Goal: Ask a question

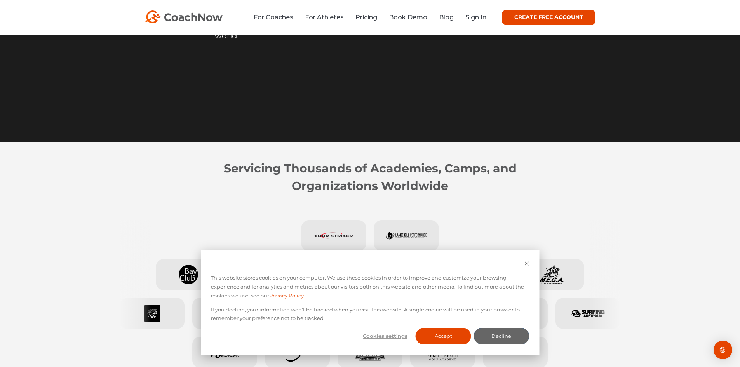
scroll to position [311, 0]
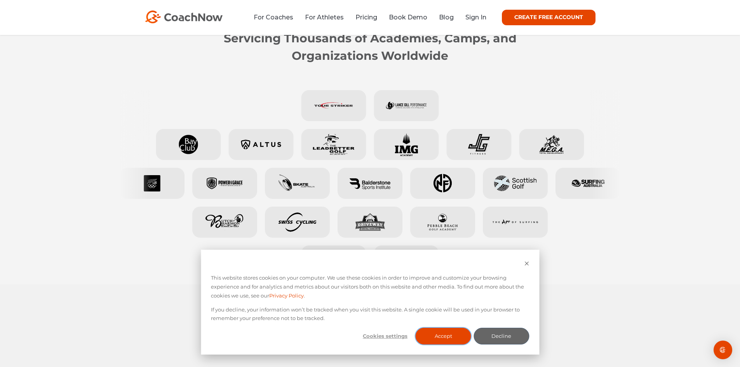
click at [447, 333] on button "Accept" at bounding box center [443, 336] width 56 height 17
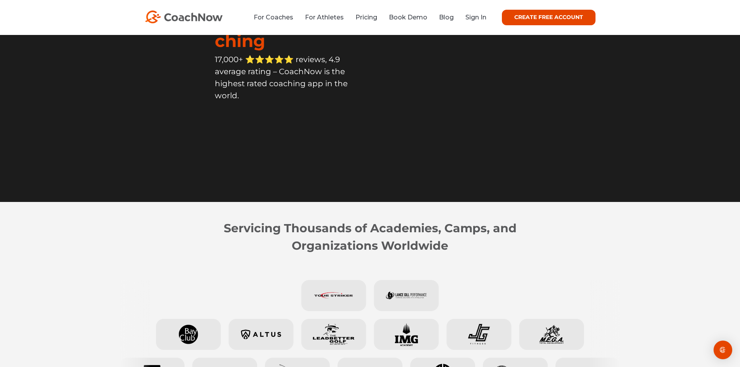
scroll to position [0, 0]
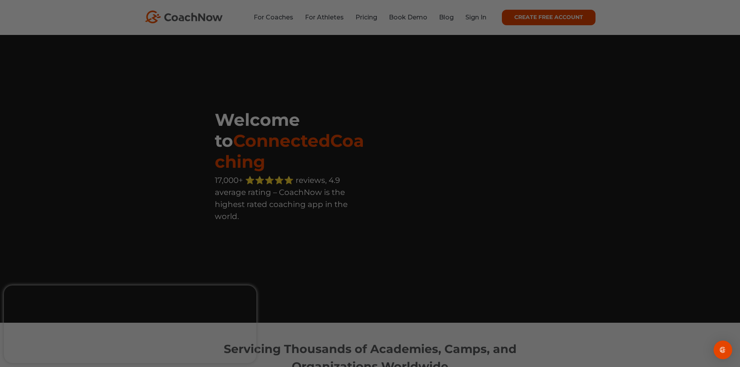
click at [242, 298] on div at bounding box center [373, 185] width 747 height 370
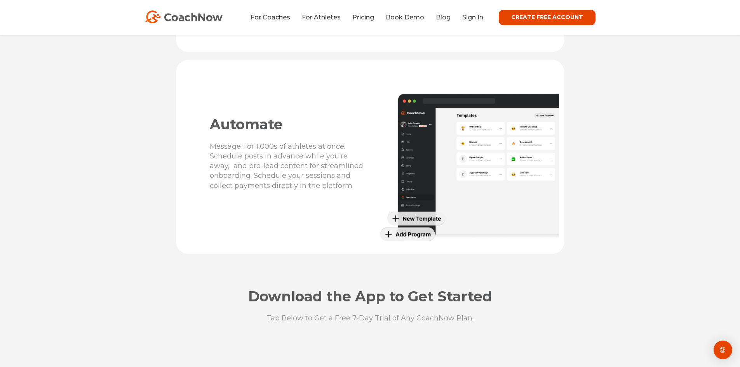
scroll to position [1941, 0]
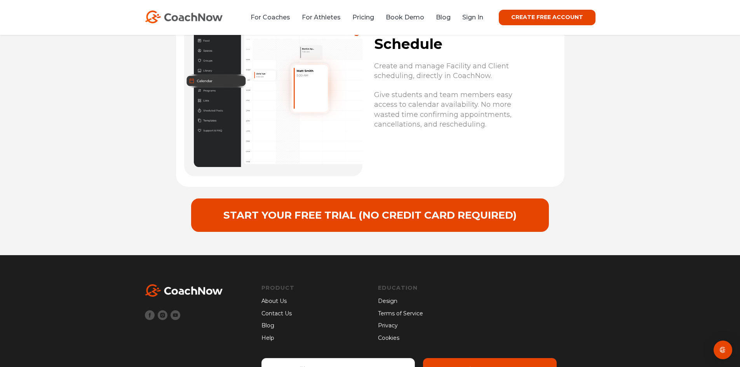
scroll to position [3114, 0]
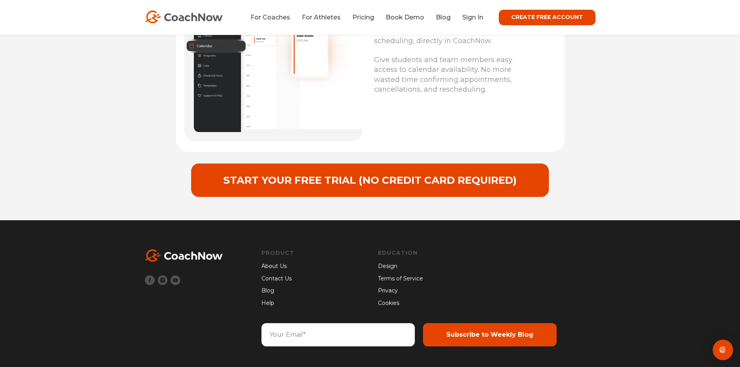
click at [726, 346] on img "Open Intercom Messenger" at bounding box center [723, 350] width 10 height 10
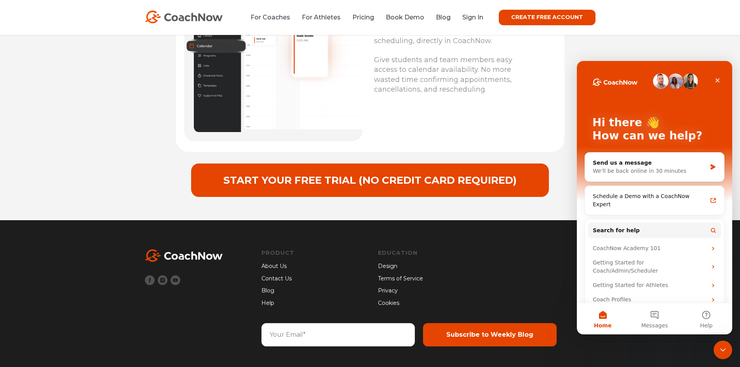
scroll to position [0, 0]
click at [628, 170] on div "We'll be back online in 30 minutes" at bounding box center [649, 171] width 114 height 8
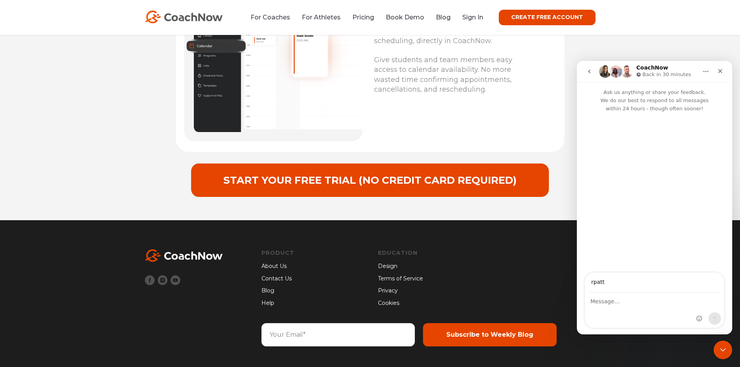
type input "[EMAIL_ADDRESS][DOMAIN_NAME]"
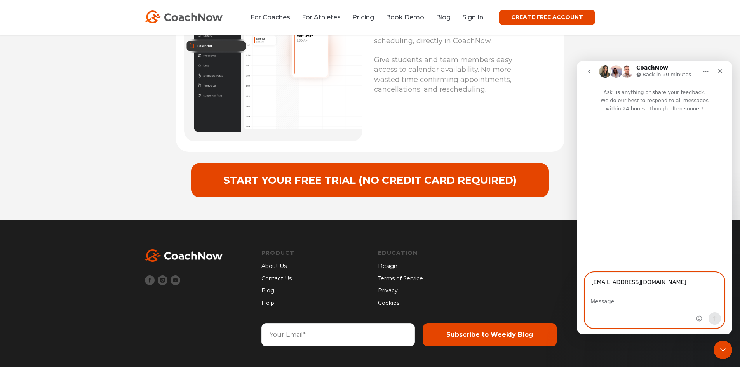
click at [604, 305] on textarea "Message…" at bounding box center [654, 299] width 139 height 13
type textarea "Hi we are trying to intall the app on our windows 11 laptop. However it is not …"
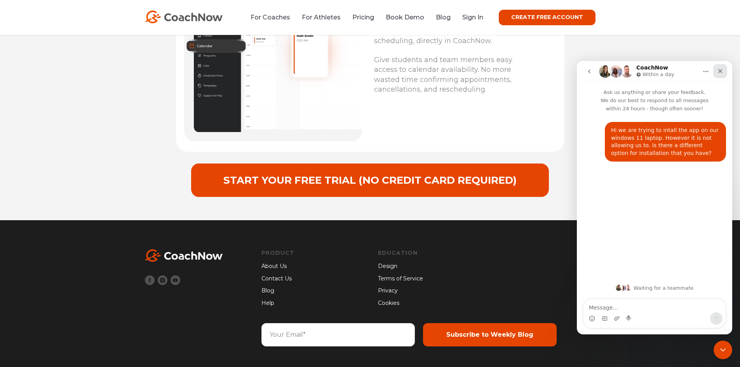
click at [724, 72] on div "Close" at bounding box center [720, 71] width 14 height 14
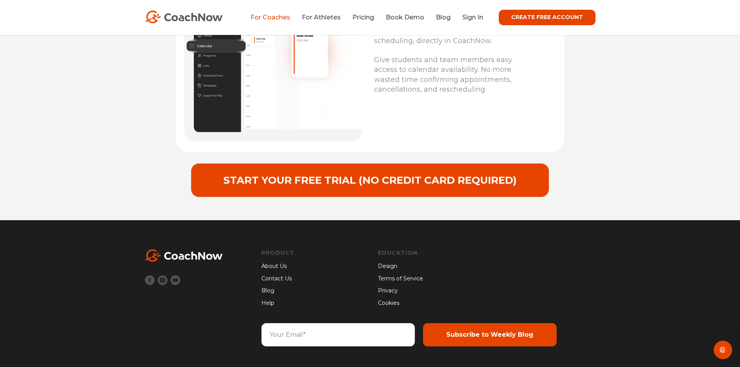
click at [269, 17] on link "For Coaches" at bounding box center [270, 17] width 40 height 7
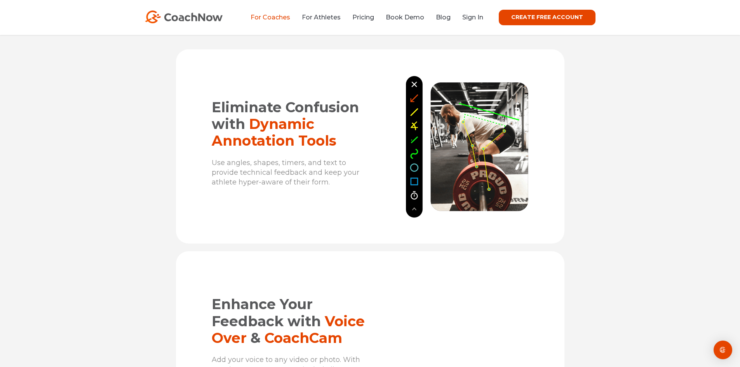
scroll to position [932, 0]
